Goal: Check status: Check status

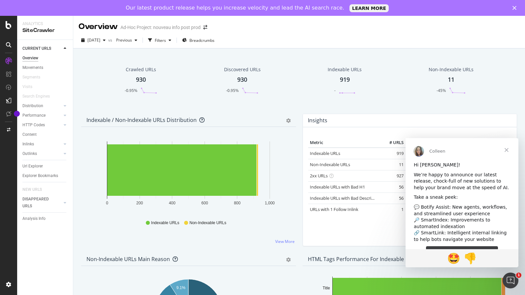
click at [509, 148] on span "Close" at bounding box center [507, 150] width 24 height 24
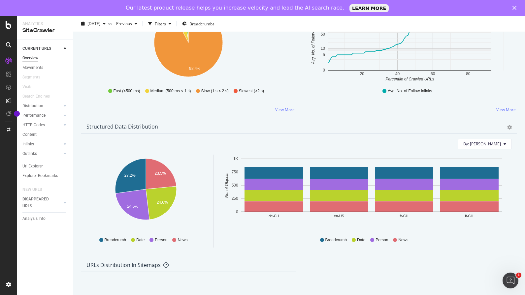
scroll to position [505, 0]
